Goal: Transaction & Acquisition: Purchase product/service

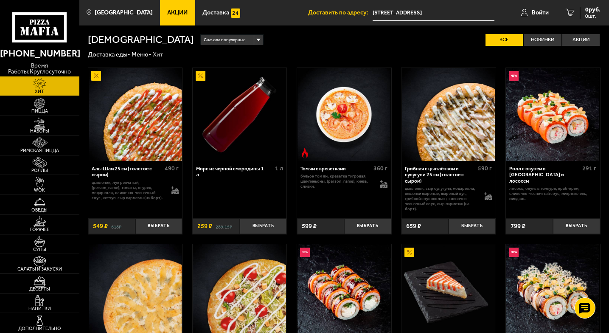
click at [150, 128] on img at bounding box center [135, 114] width 93 height 93
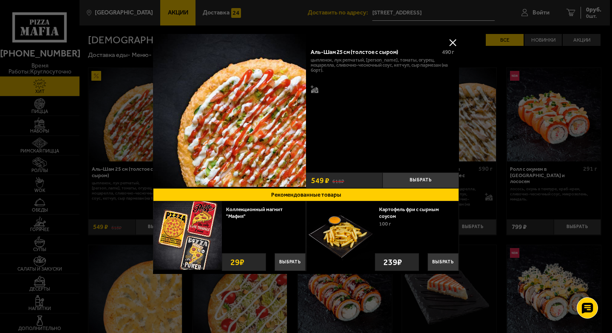
click at [453, 42] on button at bounding box center [452, 42] width 13 height 13
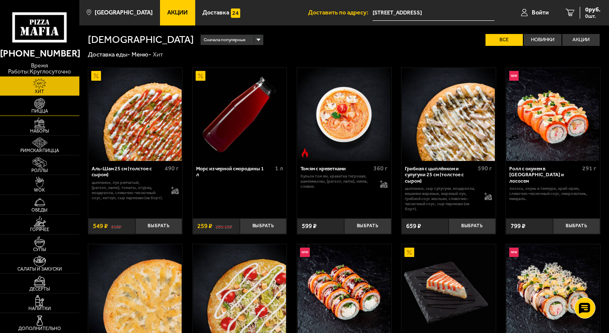
click at [54, 106] on link "Пицца" at bounding box center [39, 105] width 79 height 19
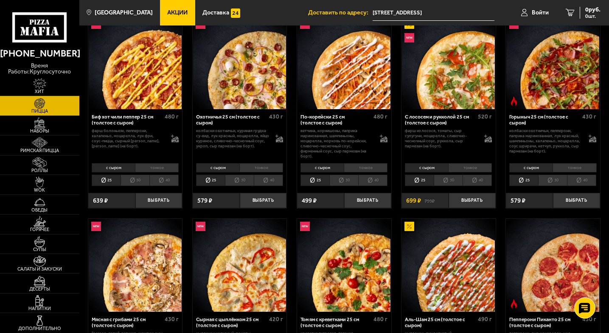
scroll to position [85, 0]
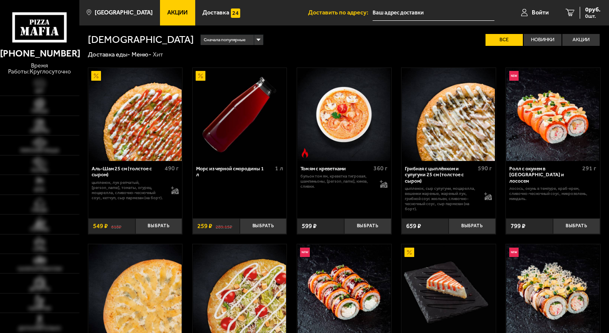
type input "[STREET_ADDRESS]"
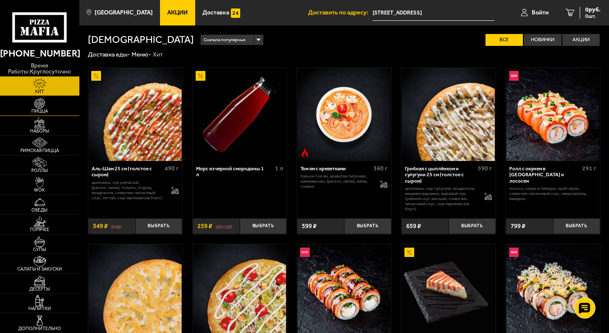
click at [57, 100] on link "Пицца" at bounding box center [39, 105] width 79 height 19
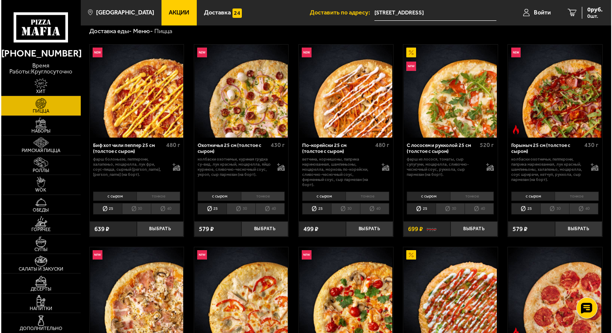
scroll to position [42, 0]
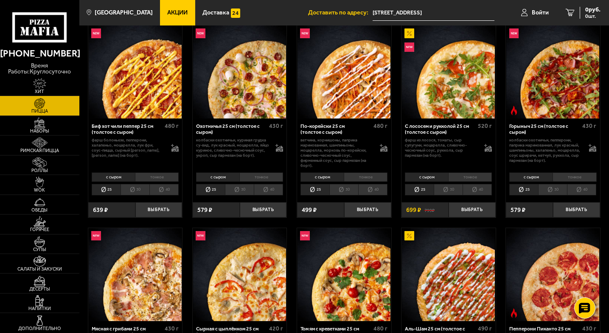
click at [539, 68] on img at bounding box center [553, 71] width 93 height 93
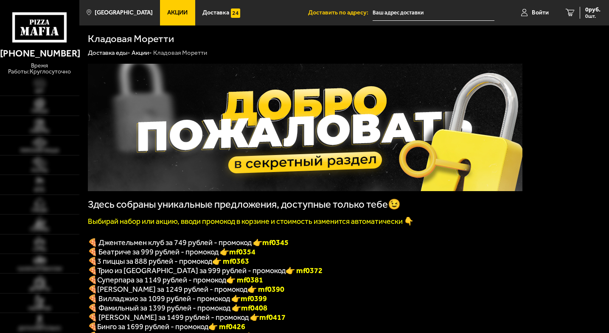
type input "[STREET_ADDRESS]"
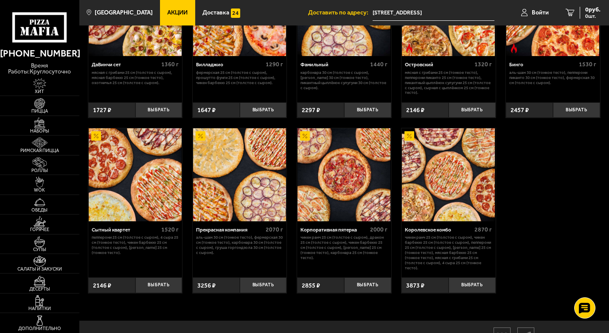
scroll to position [637, 0]
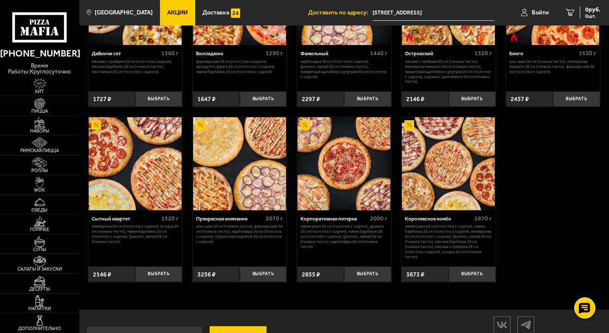
click at [454, 192] on img at bounding box center [448, 163] width 93 height 93
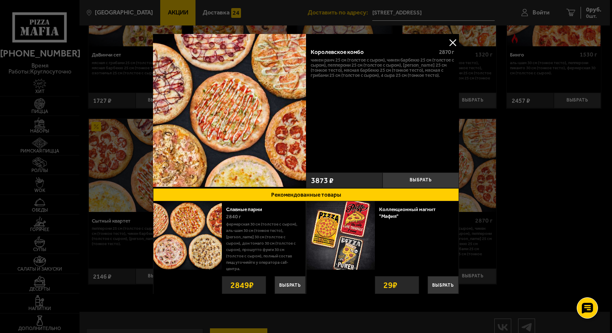
click at [452, 43] on button at bounding box center [452, 42] width 13 height 13
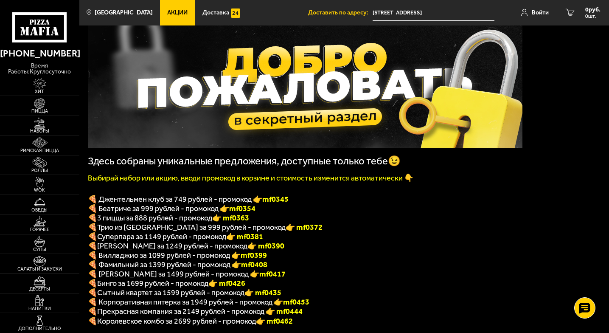
scroll to position [0, 0]
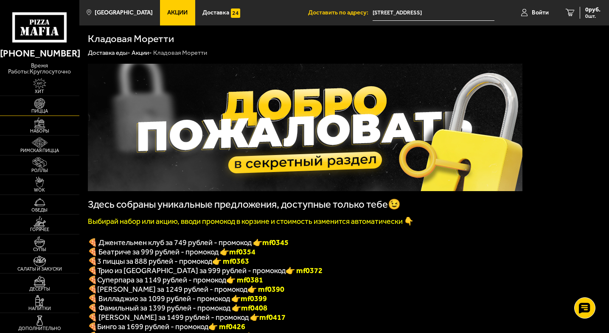
click at [42, 111] on span "Пицца" at bounding box center [39, 111] width 79 height 5
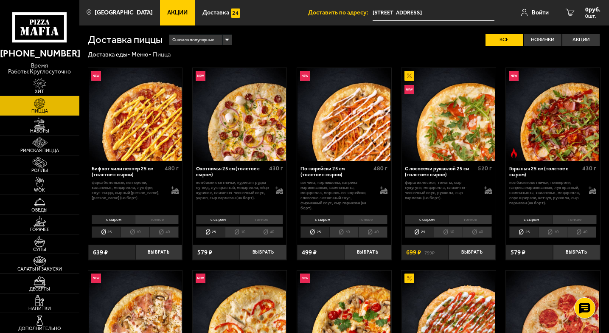
click at [572, 138] on img at bounding box center [553, 114] width 93 height 93
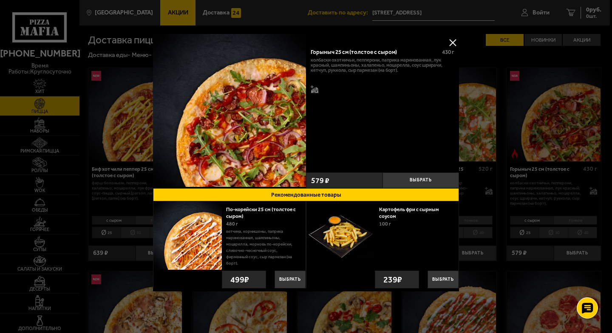
click at [450, 43] on button at bounding box center [452, 42] width 13 height 13
click at [450, 43] on div "Сначала популярные Все Новинки Акции Пожелания Острое блюдо Вегетарианское блюд…" at bounding box center [382, 40] width 438 height 12
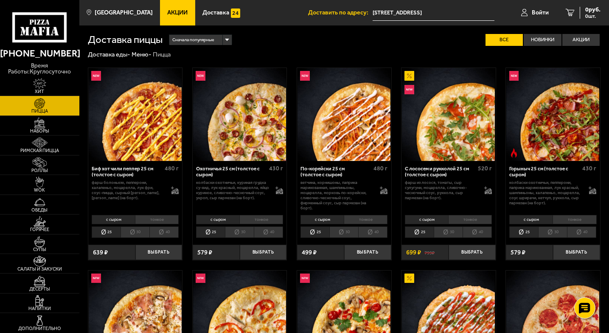
click at [560, 234] on li "30" at bounding box center [553, 231] width 29 height 11
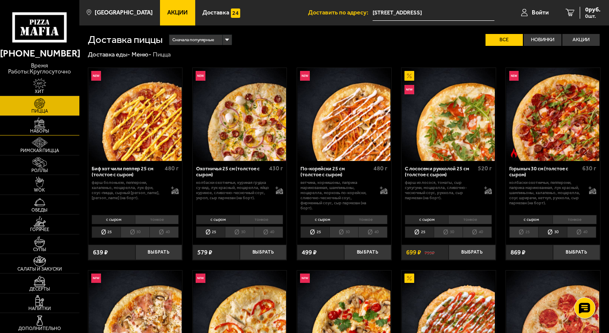
click at [51, 127] on img at bounding box center [40, 123] width 24 height 11
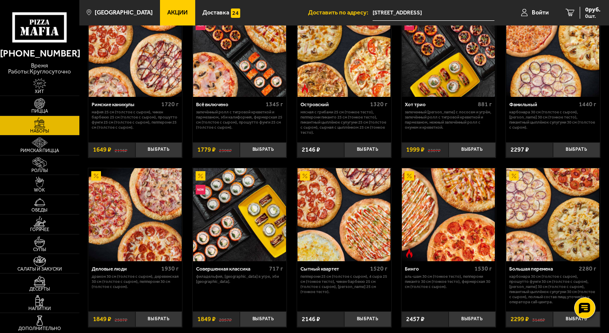
scroll to position [552, 0]
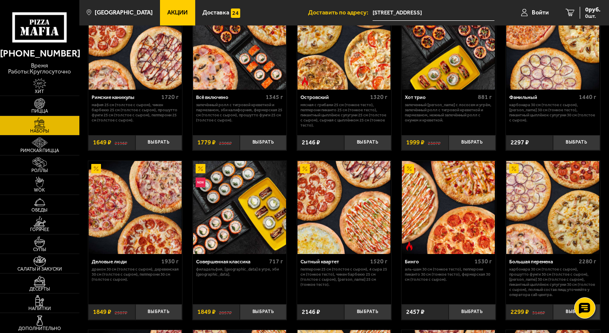
click at [343, 206] on img at bounding box center [344, 207] width 93 height 93
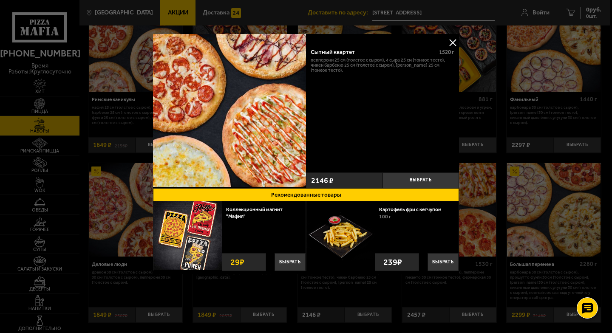
click at [413, 105] on div "Сытный квартет 1520 г Пепперони 25 см (толстое с сыром), 4 сыра 25 см (тонкое т…" at bounding box center [382, 105] width 153 height 127
click at [452, 44] on button at bounding box center [452, 42] width 13 height 13
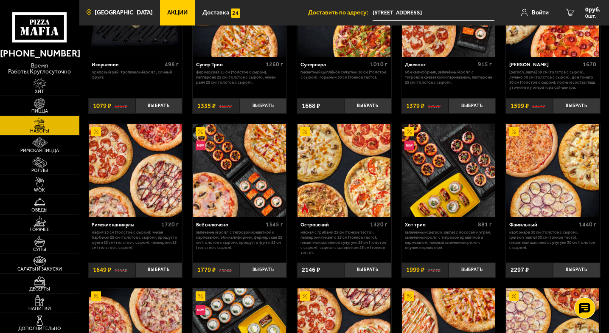
scroll to position [552, 0]
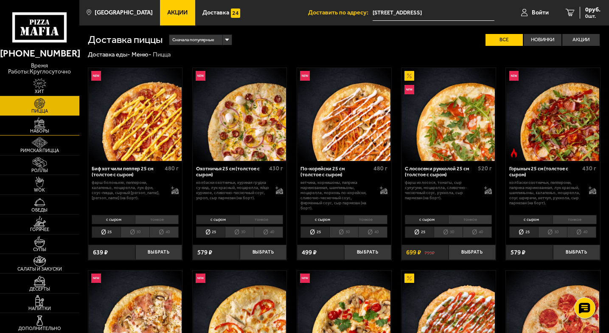
click at [54, 129] on span "Наборы" at bounding box center [39, 131] width 79 height 5
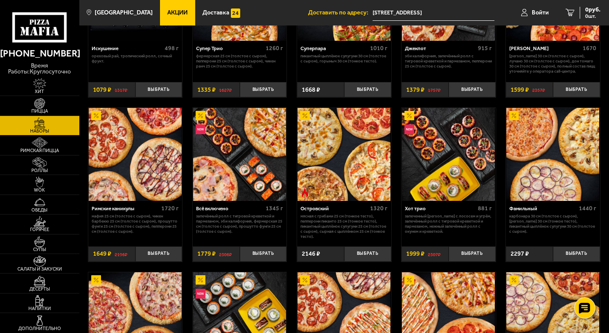
scroll to position [467, 0]
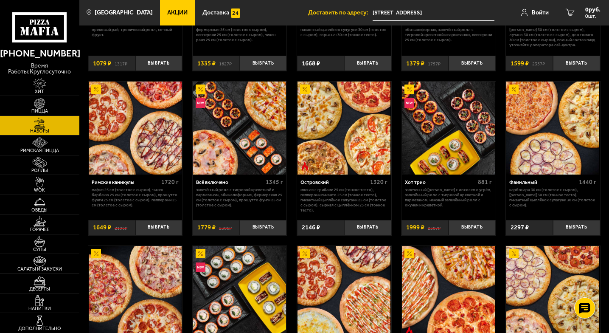
click at [341, 130] on img at bounding box center [344, 128] width 93 height 93
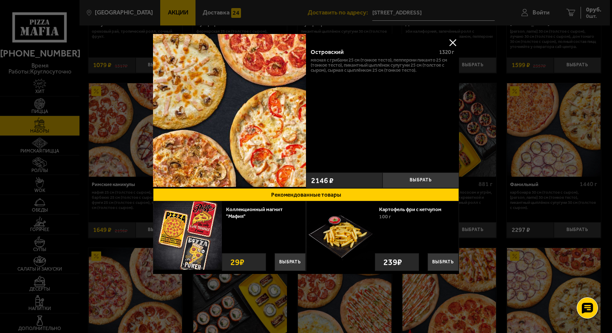
click at [447, 38] on button at bounding box center [452, 42] width 13 height 13
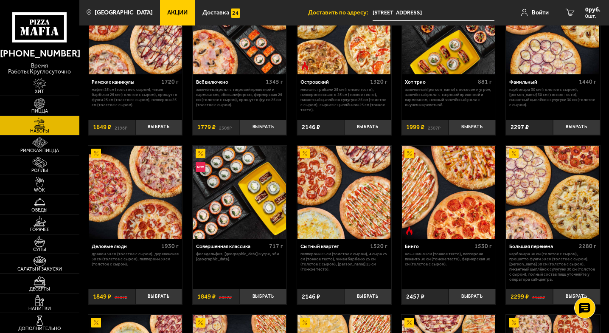
scroll to position [595, 0]
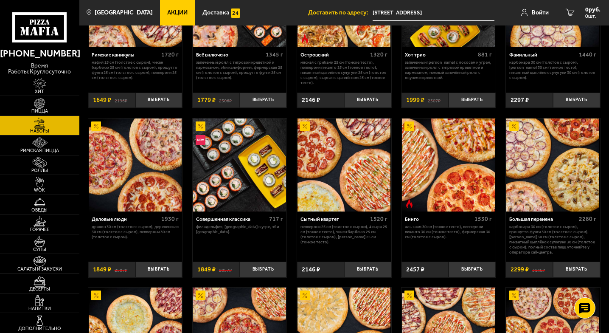
click at [443, 164] on img at bounding box center [448, 164] width 93 height 93
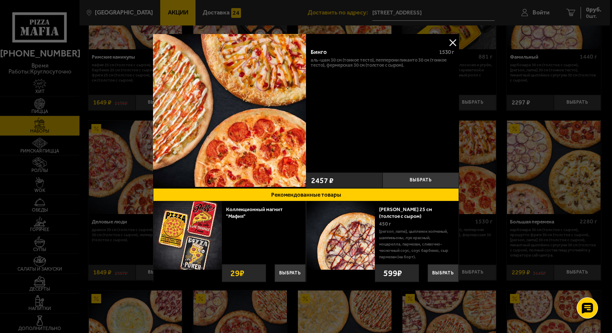
click at [452, 40] on button at bounding box center [452, 42] width 13 height 13
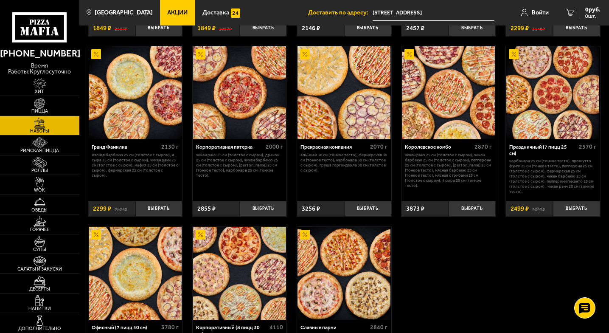
scroll to position [849, 0]
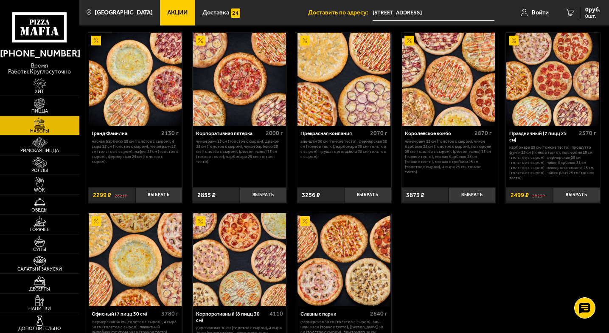
click at [175, 10] on span "Акции" at bounding box center [177, 13] width 20 height 6
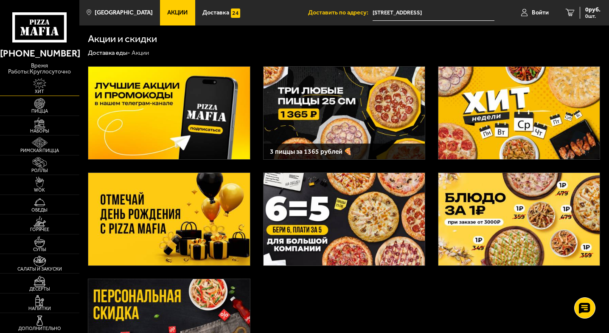
click at [37, 90] on span "Хит" at bounding box center [39, 91] width 79 height 5
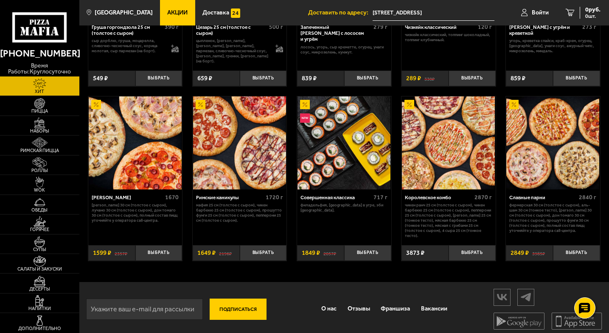
scroll to position [319, 0]
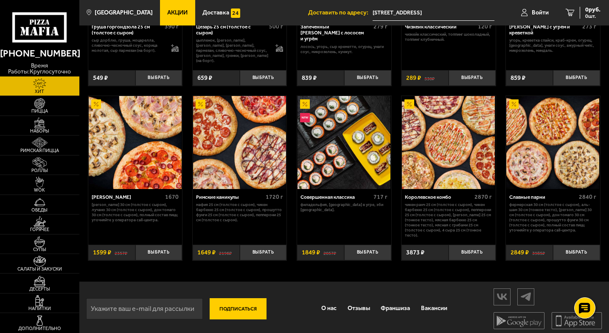
click at [550, 144] on img at bounding box center [553, 142] width 93 height 93
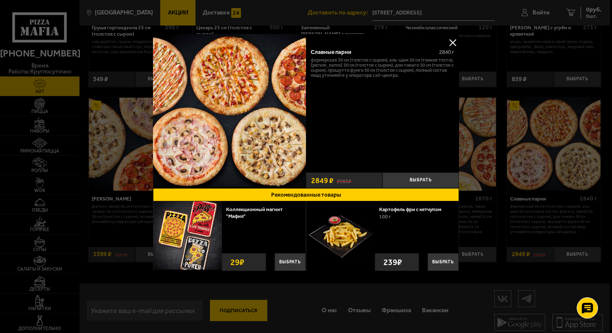
click at [451, 40] on button at bounding box center [452, 42] width 13 height 13
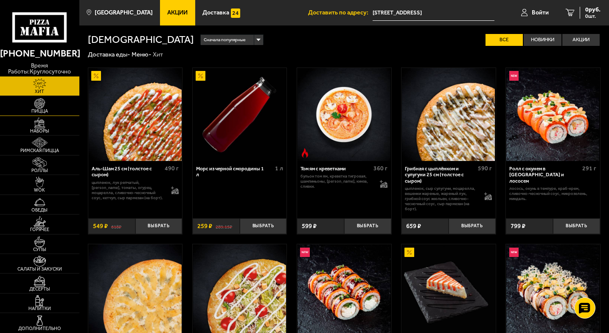
click at [31, 109] on span "Пицца" at bounding box center [39, 111] width 79 height 5
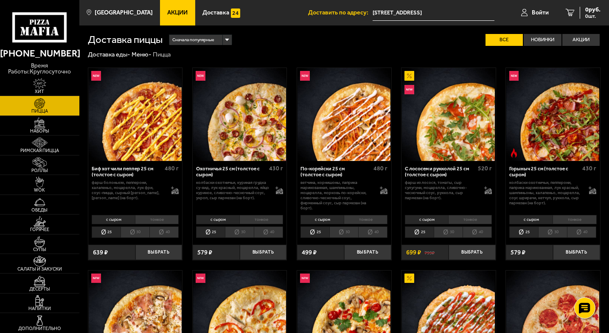
click at [561, 231] on li "30" at bounding box center [553, 231] width 29 height 11
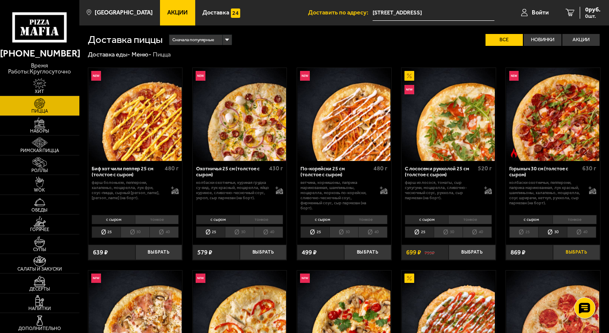
click at [580, 249] on button "Выбрать" at bounding box center [576, 253] width 47 height 16
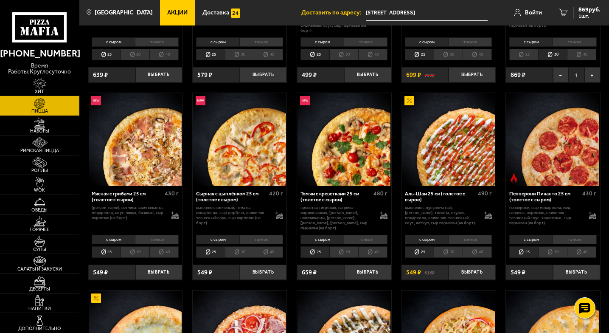
scroll to position [212, 0]
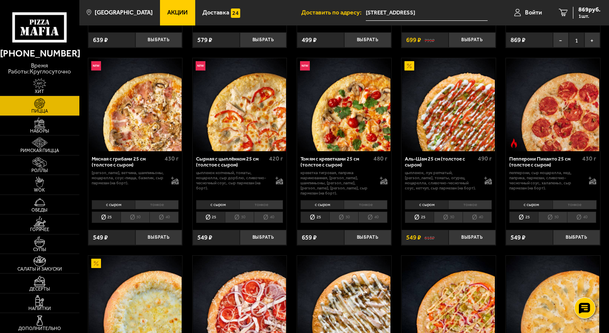
click at [447, 212] on li "30" at bounding box center [448, 217] width 29 height 11
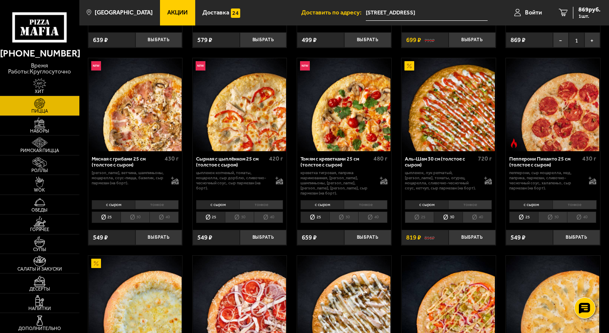
click at [477, 200] on li "тонкое" at bounding box center [470, 204] width 44 height 9
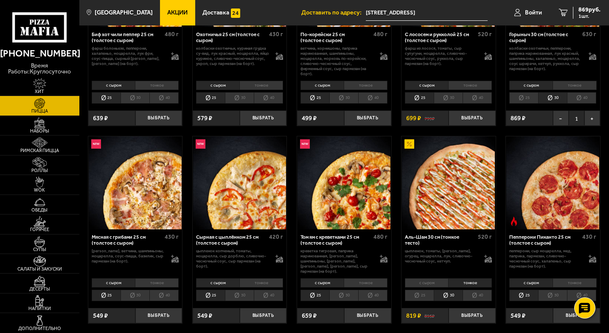
scroll to position [0, 0]
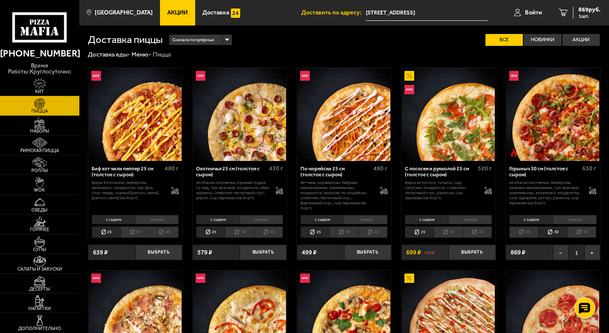
click at [447, 206] on div "С лососем и рукколой 25 см (толстое с сыром) 520 г фарш из лосося, томаты, сыр …" at bounding box center [449, 187] width 94 height 52
click at [583, 8] on span "869 руб." at bounding box center [590, 10] width 22 height 6
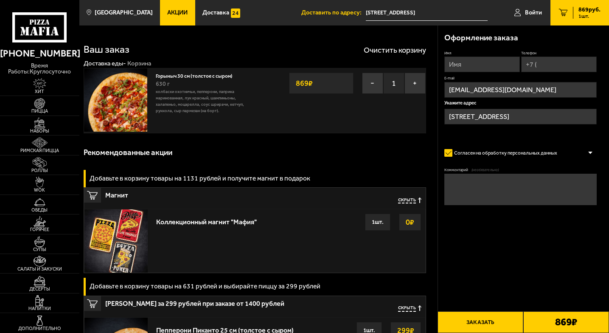
type input "[STREET_ADDRESS]"
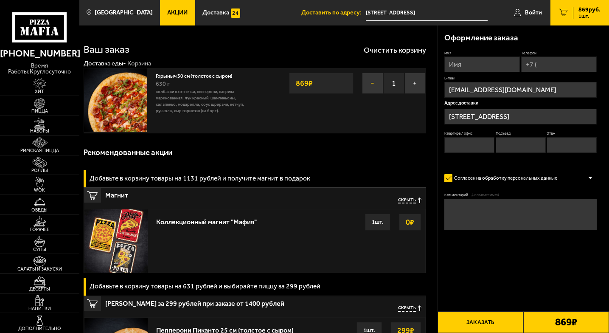
click at [372, 82] on button "−" at bounding box center [372, 83] width 21 height 21
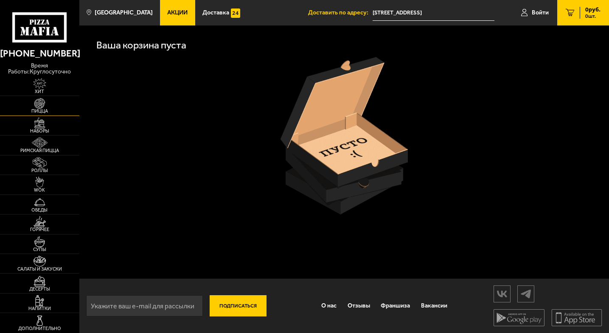
click at [45, 104] on img at bounding box center [40, 103] width 24 height 11
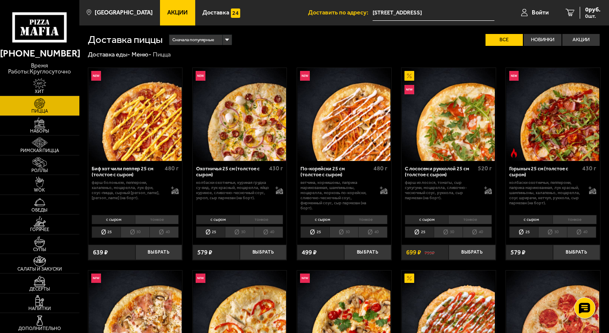
click at [555, 236] on li "30" at bounding box center [553, 231] width 29 height 11
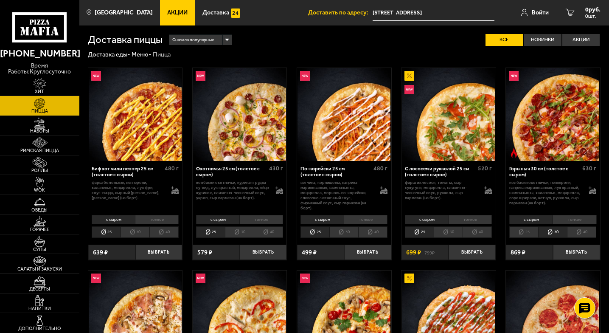
click at [575, 220] on li "тонкое" at bounding box center [575, 219] width 44 height 9
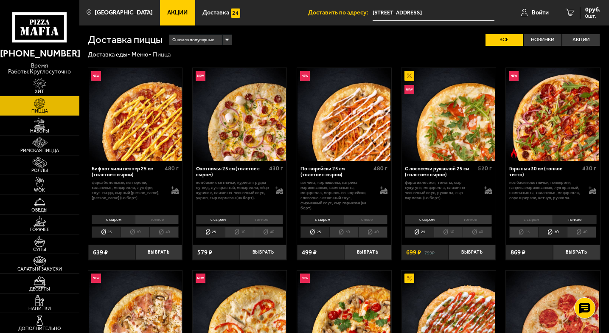
click at [468, 276] on img at bounding box center [448, 317] width 93 height 93
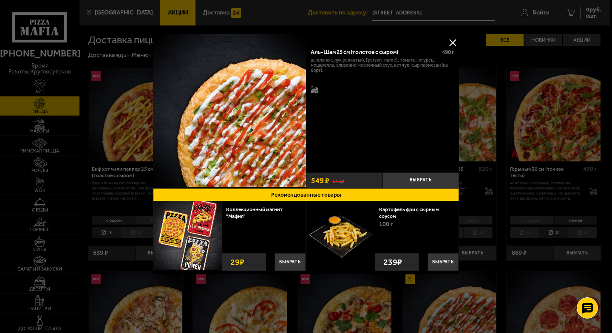
click at [497, 203] on div at bounding box center [306, 166] width 612 height 333
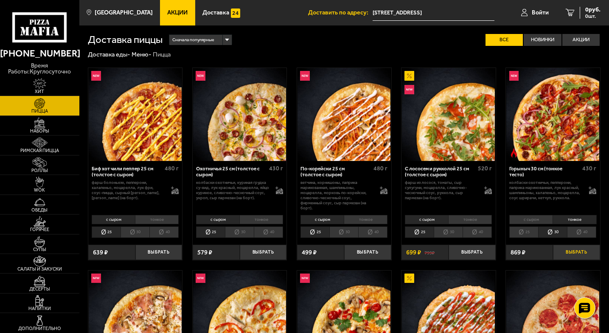
click at [576, 251] on button "Выбрать" at bounding box center [576, 253] width 47 height 16
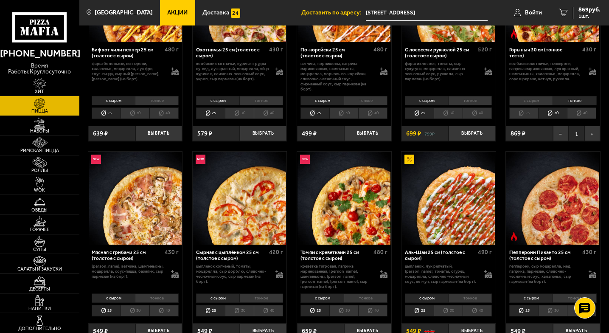
scroll to position [127, 0]
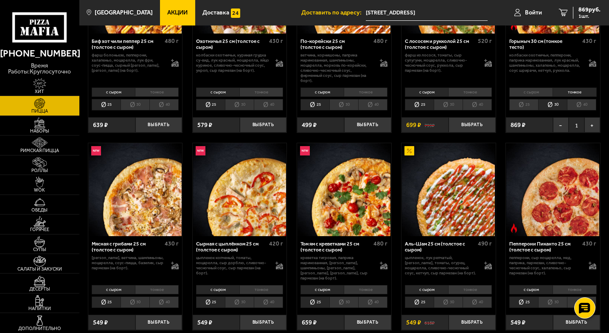
click at [476, 286] on li "тонкое" at bounding box center [470, 289] width 44 height 9
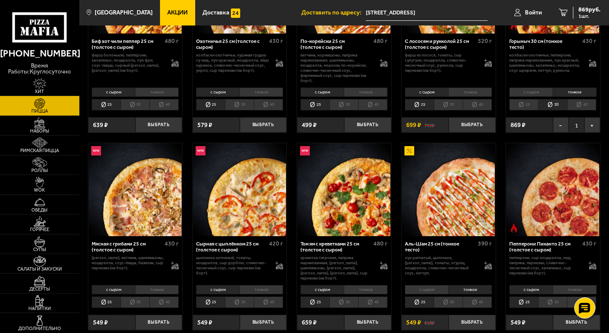
click at [443, 298] on li "30" at bounding box center [448, 301] width 29 height 11
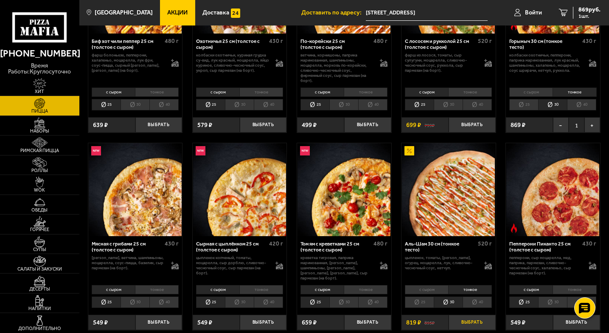
click at [465, 317] on button "Выбрать" at bounding box center [472, 323] width 47 height 16
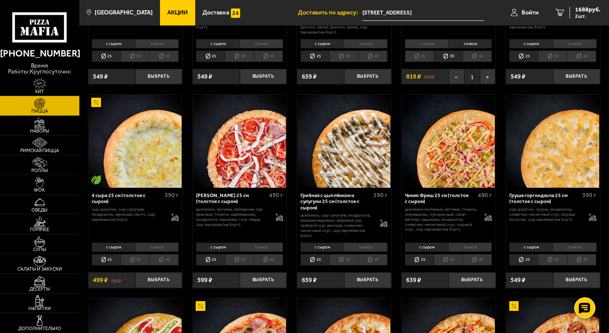
scroll to position [382, 0]
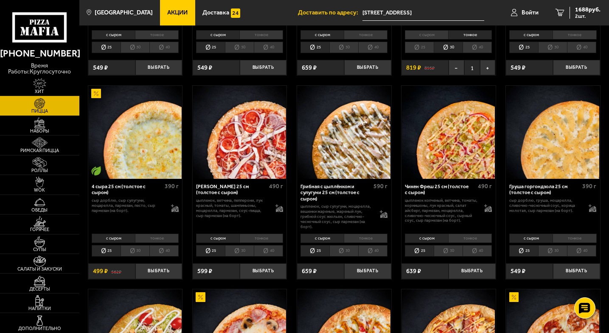
click at [155, 234] on li "тонкое" at bounding box center [157, 238] width 44 height 9
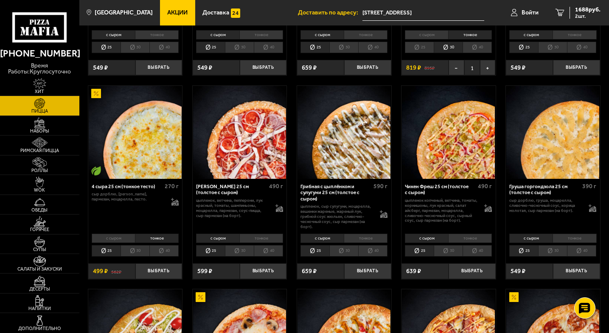
click at [142, 245] on li "30" at bounding box center [135, 250] width 29 height 11
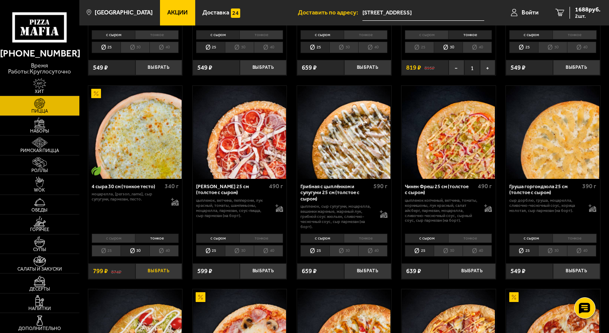
click at [150, 268] on button "Выбрать" at bounding box center [158, 271] width 47 height 16
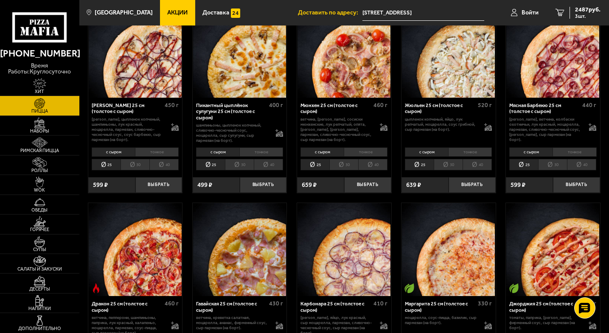
scroll to position [977, 0]
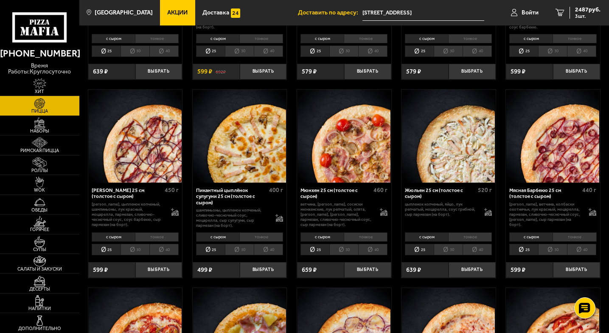
click at [363, 235] on li "тонкое" at bounding box center [366, 236] width 44 height 9
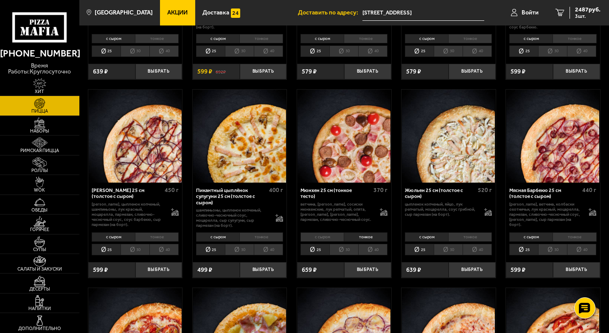
click at [349, 246] on li "30" at bounding box center [344, 249] width 29 height 11
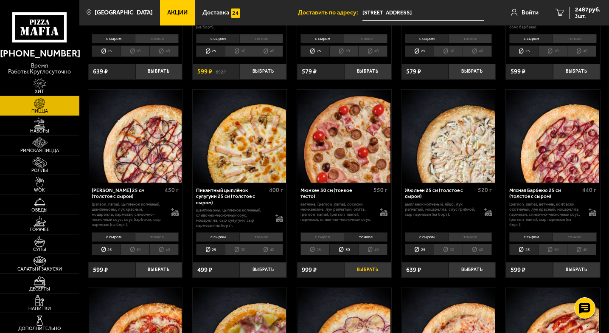
click at [368, 268] on button "Выбрать" at bounding box center [367, 270] width 47 height 16
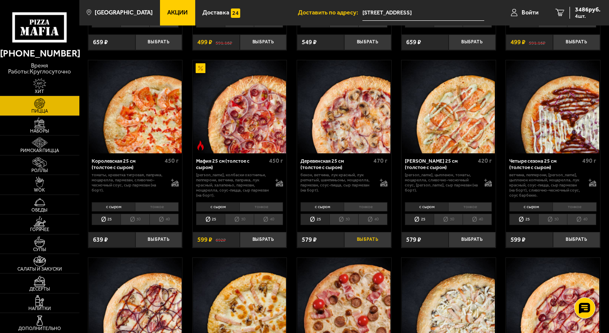
scroll to position [807, 0]
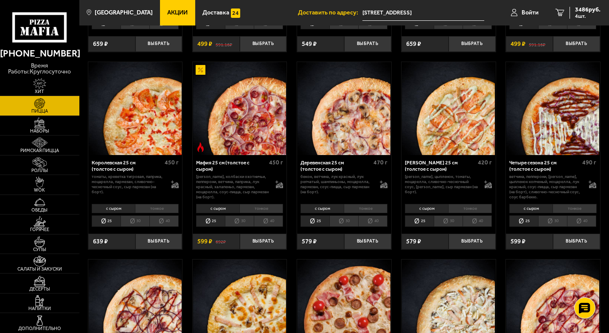
click at [559, 218] on li "30" at bounding box center [553, 220] width 29 height 11
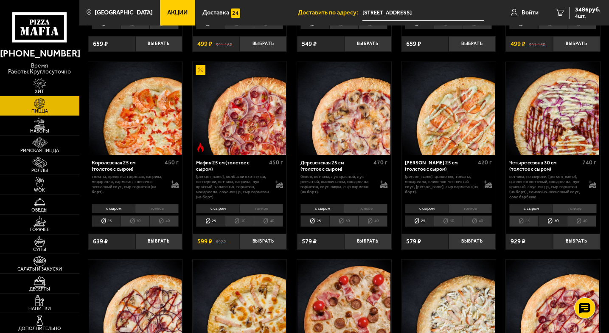
click at [574, 206] on li "тонкое" at bounding box center [575, 208] width 44 height 9
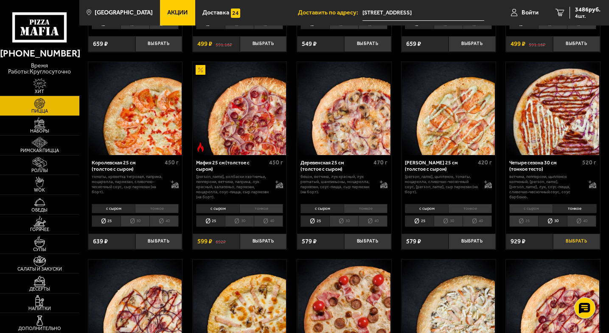
click at [576, 240] on button "Выбрать" at bounding box center [576, 242] width 47 height 16
click at [582, 3] on link "5 4415 руб. 5 шт." at bounding box center [578, 12] width 62 height 25
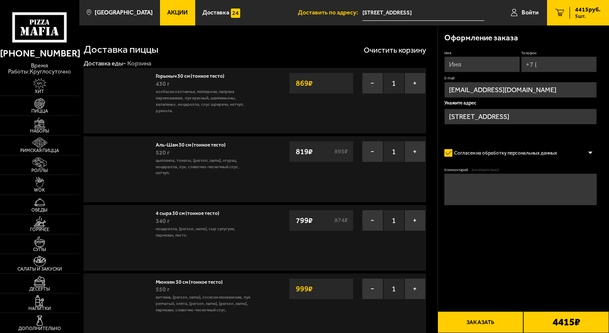
type input "[STREET_ADDRESS]"
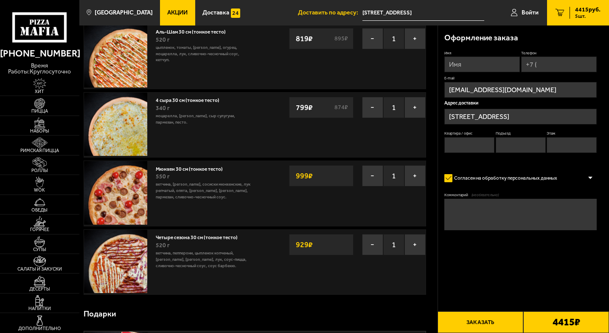
scroll to position [42, 0]
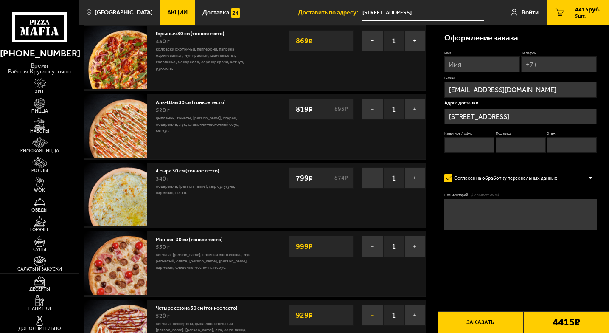
click at [371, 316] on button "−" at bounding box center [372, 315] width 21 height 21
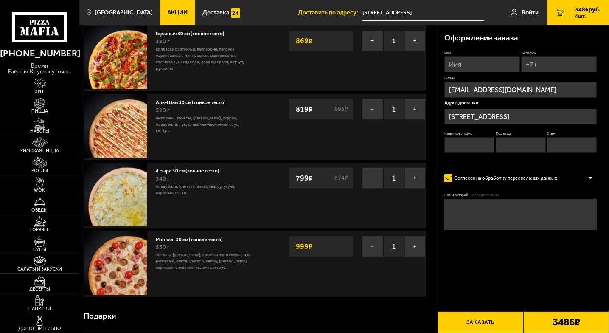
click at [373, 250] on button "−" at bounding box center [372, 246] width 21 height 21
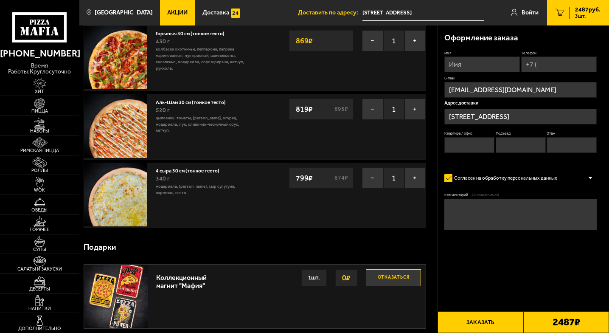
click at [374, 177] on button "−" at bounding box center [372, 177] width 21 height 21
click at [373, 108] on button "−" at bounding box center [372, 109] width 21 height 21
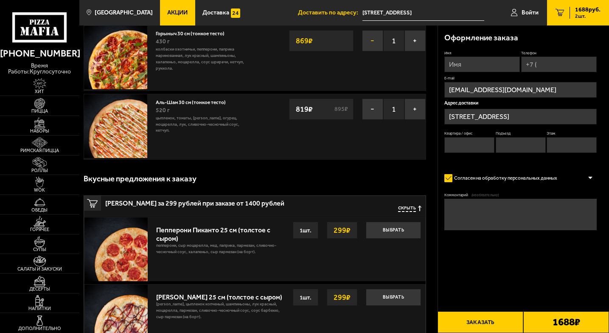
click at [374, 40] on button "−" at bounding box center [372, 40] width 21 height 21
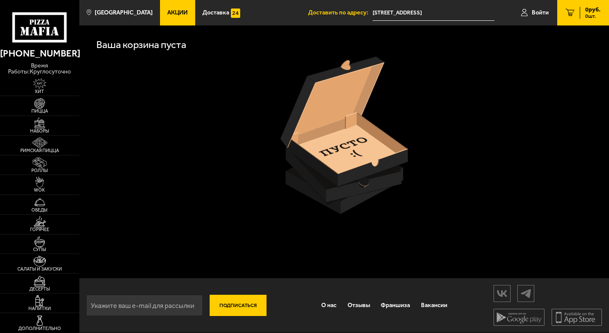
scroll to position [0, 0]
